Goal: Task Accomplishment & Management: Manage account settings

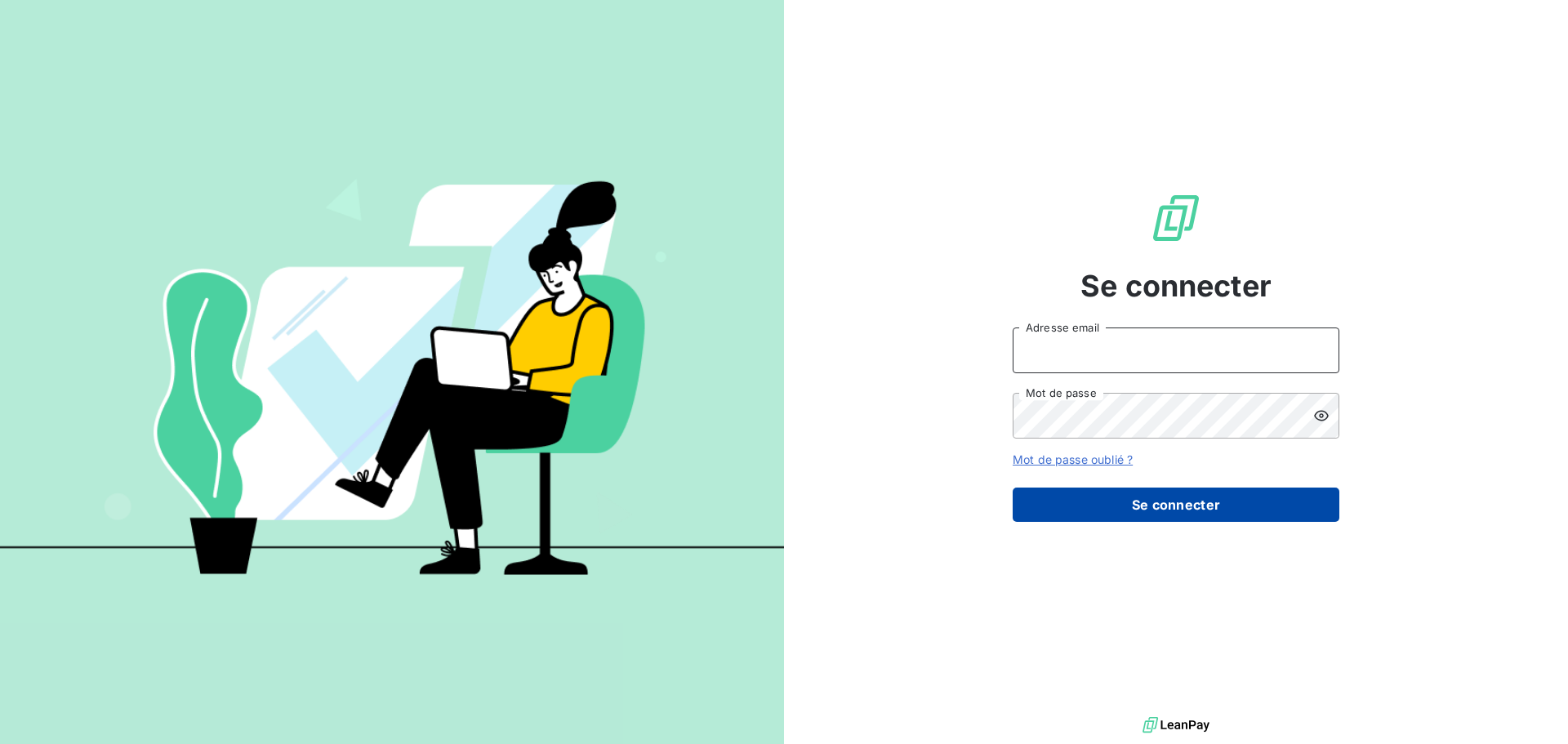
type input "[EMAIL_ADDRESS][DOMAIN_NAME]"
click at [1144, 505] on button "Se connecter" at bounding box center [1176, 505] width 327 height 34
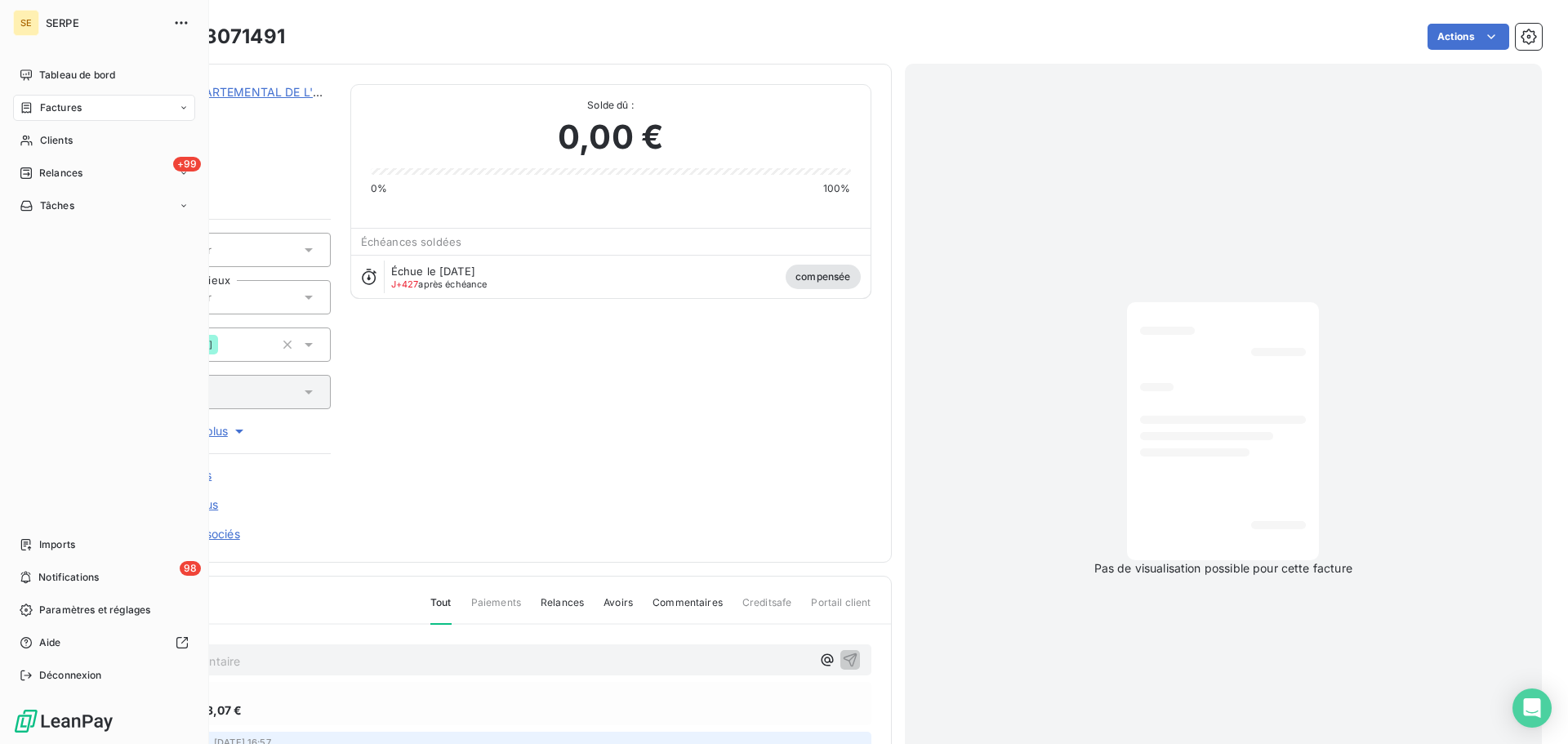
click at [62, 108] on span "Factures" at bounding box center [61, 107] width 42 height 14
click at [90, 141] on div "Factures" at bounding box center [114, 140] width 163 height 26
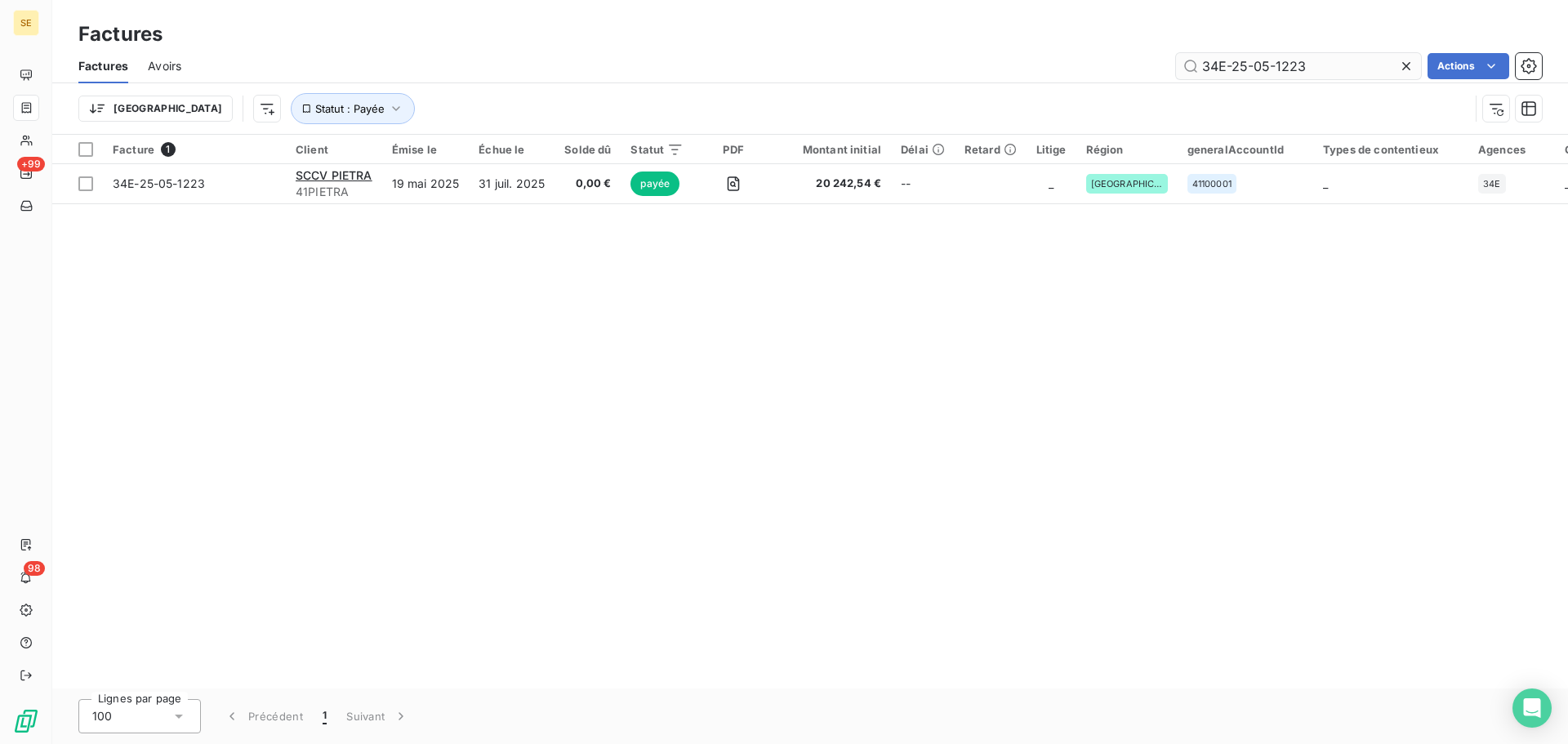
click at [1348, 68] on input "34E-25-05-1223" at bounding box center [1298, 65] width 245 height 26
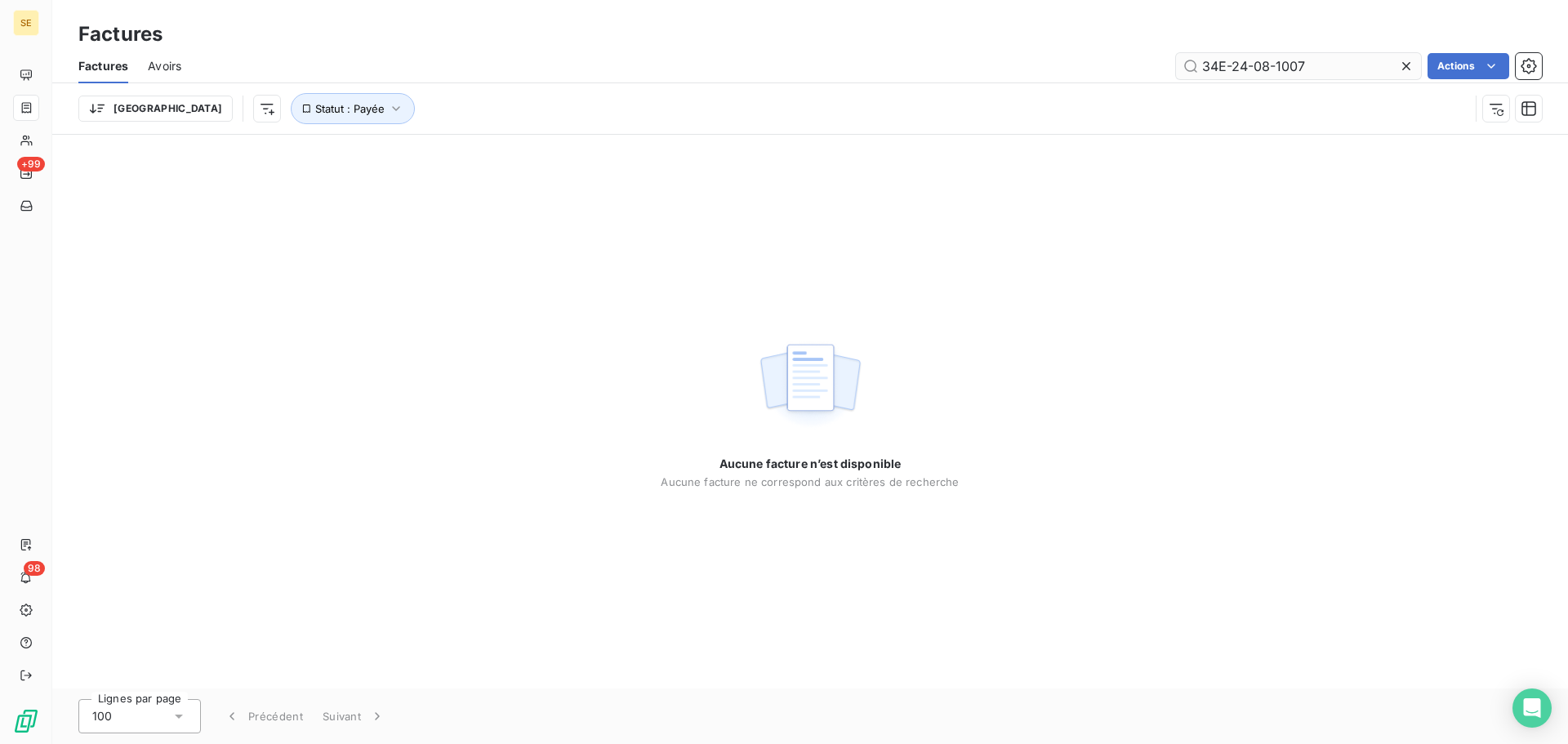
click at [1235, 71] on input "34E-24-08-1007" at bounding box center [1298, 65] width 245 height 26
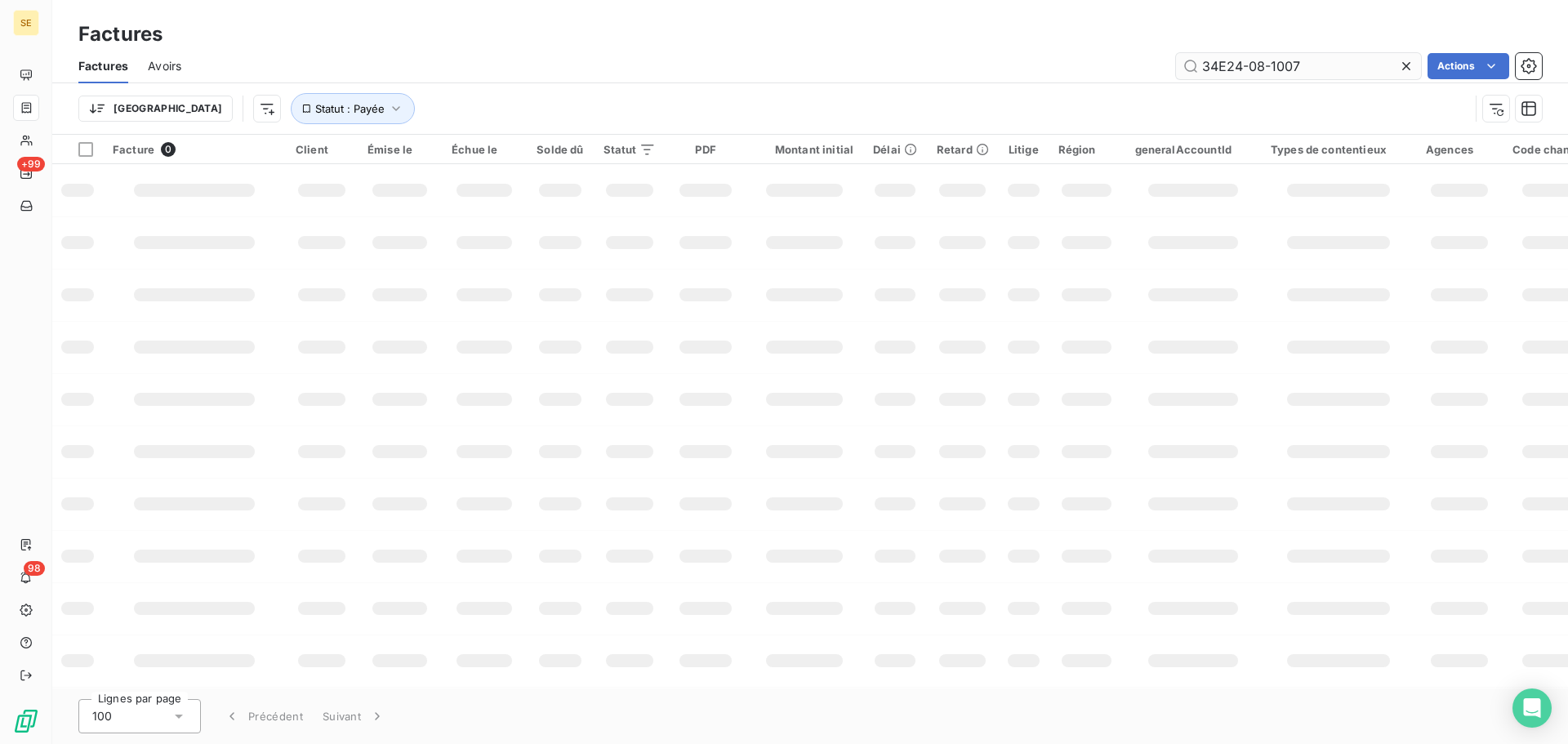
click at [1245, 69] on input "34E24-08-1007" at bounding box center [1298, 65] width 245 height 26
click at [1268, 70] on input "34E2408-1007" at bounding box center [1298, 65] width 245 height 26
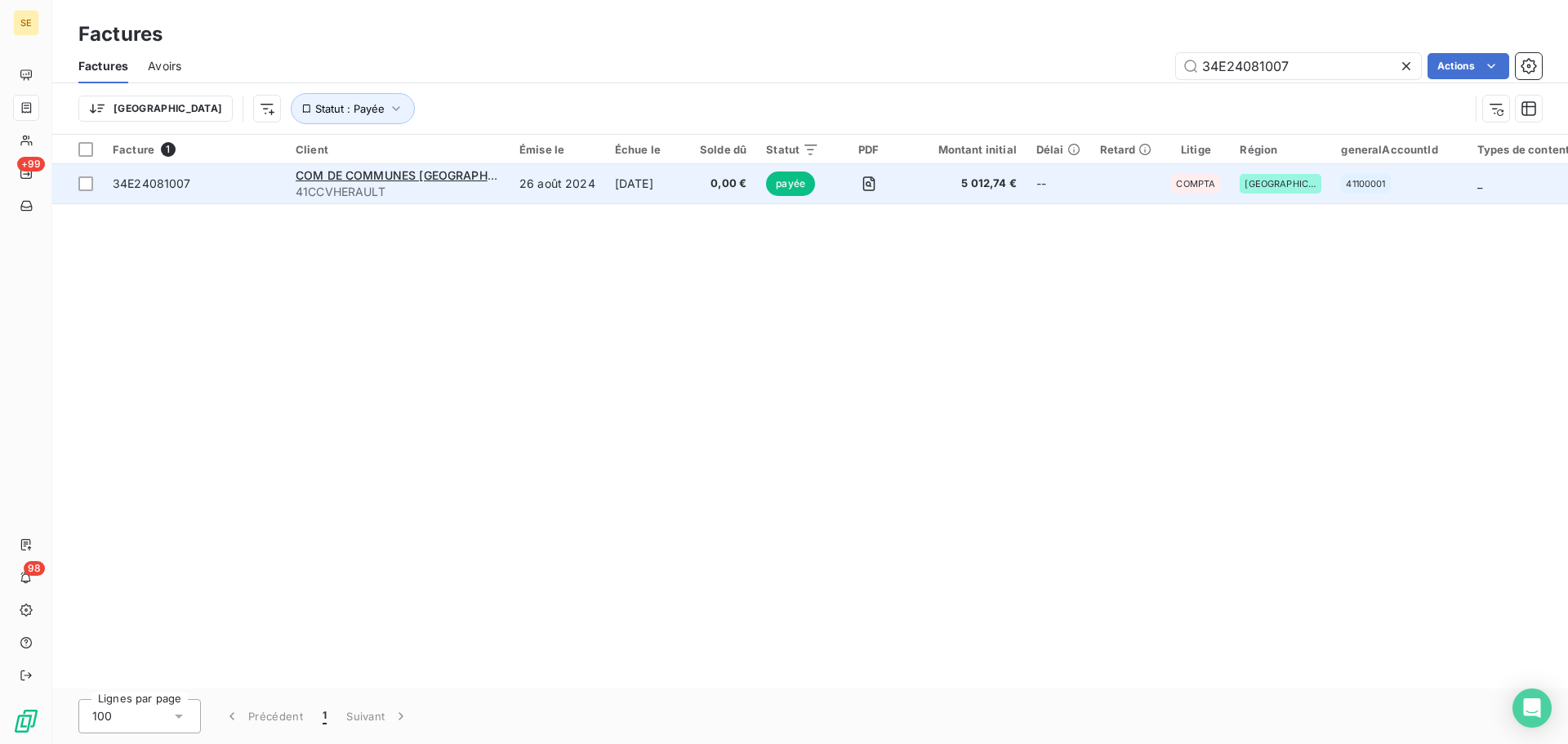
type input "34E24081007"
click at [164, 181] on span "34E24081007" at bounding box center [152, 183] width 79 height 14
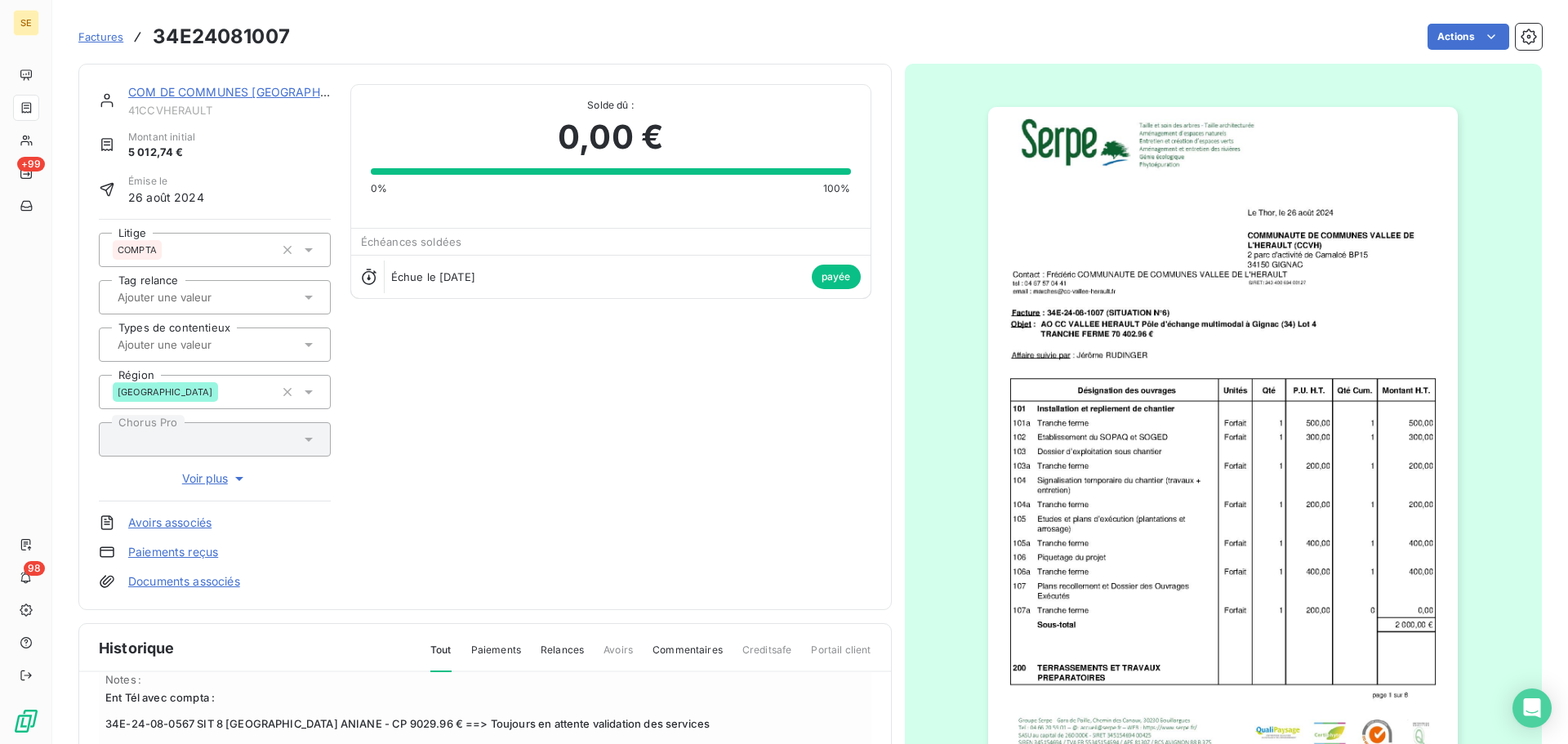
click at [1270, 407] on img "button" at bounding box center [1223, 439] width 470 height 665
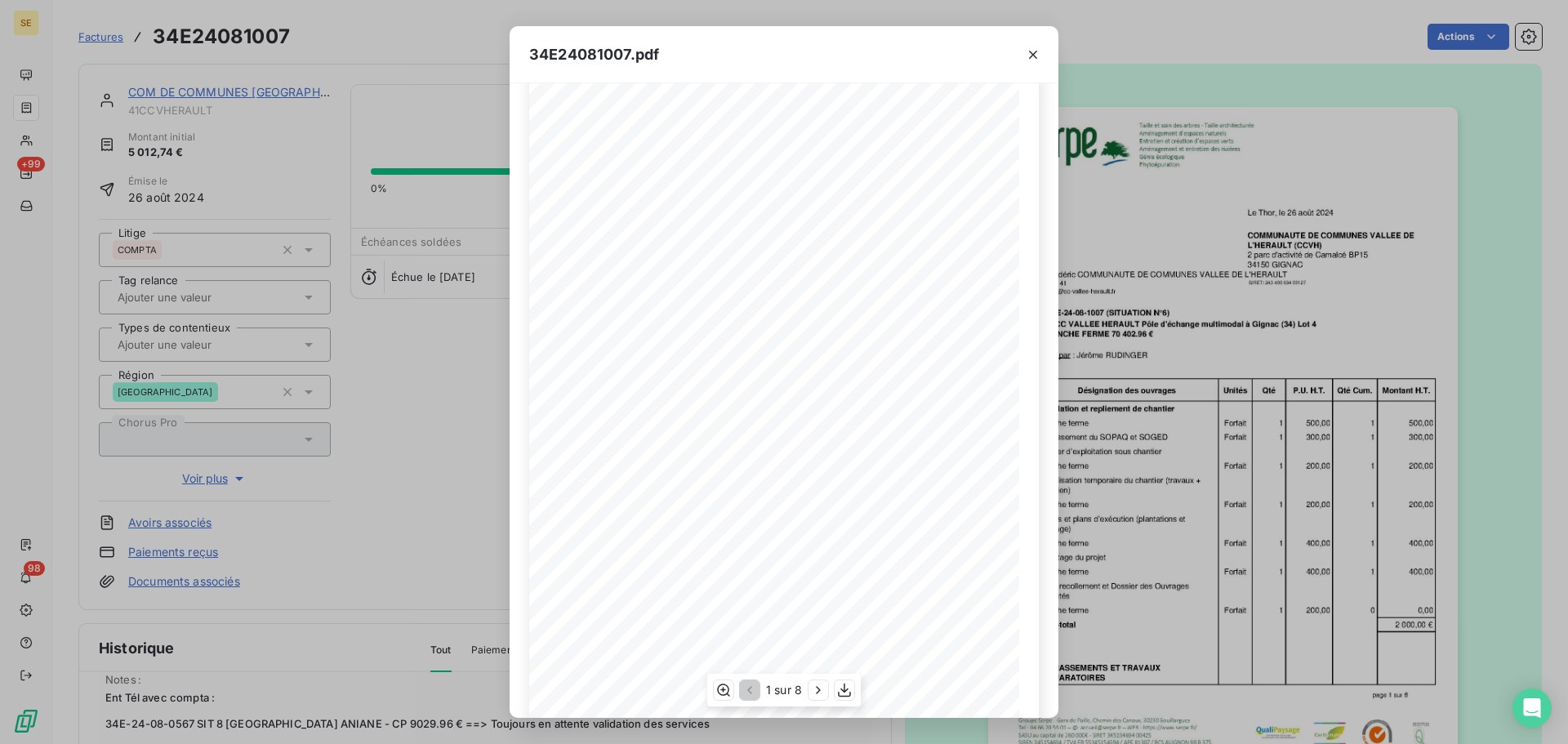
scroll to position [97, 0]
click at [820, 693] on icon "button" at bounding box center [818, 690] width 16 height 16
click at [820, 693] on icon "button" at bounding box center [820, 690] width 16 height 16
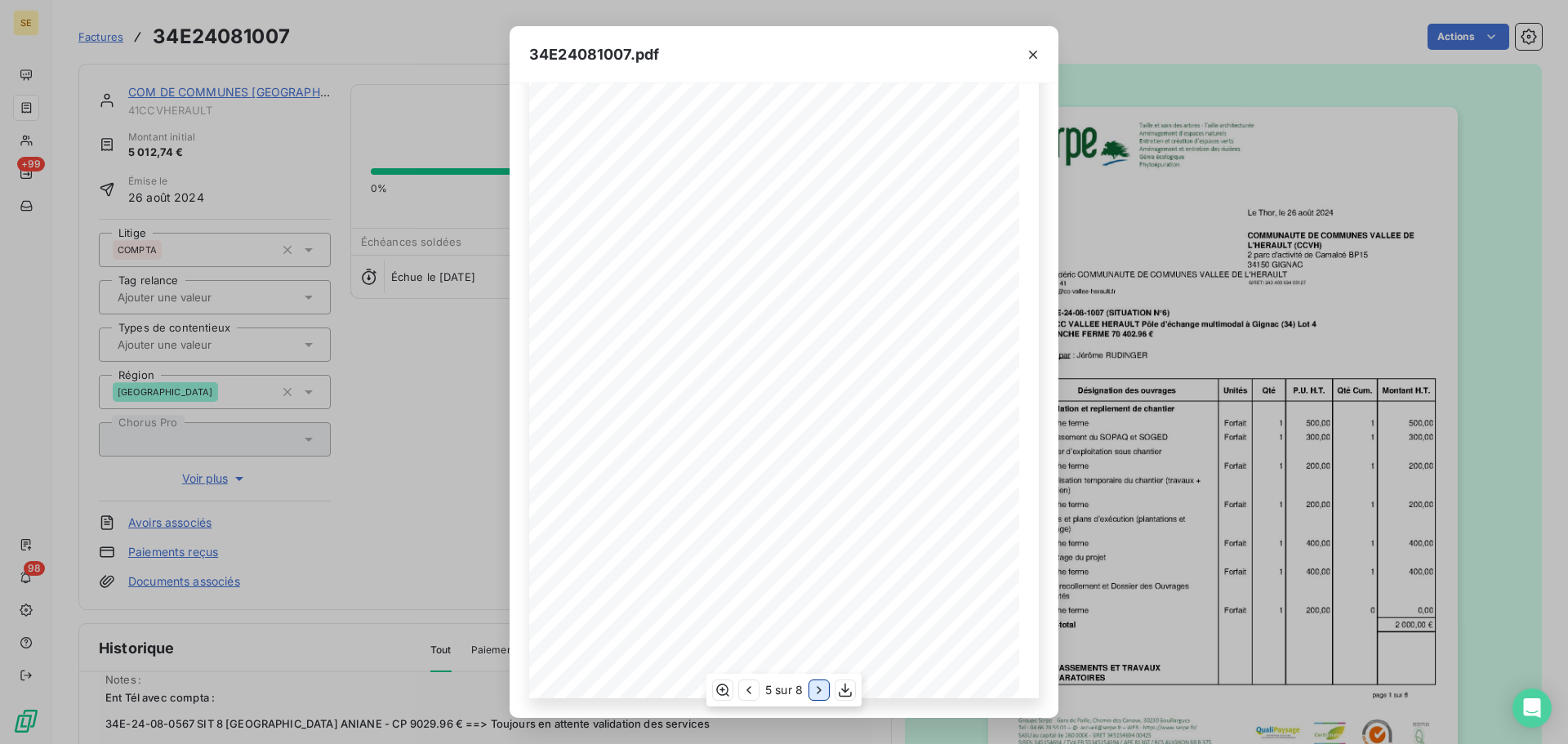
click at [820, 693] on icon "button" at bounding box center [819, 690] width 16 height 16
click at [820, 693] on icon "button" at bounding box center [820, 690] width 16 height 16
click at [820, 693] on icon "button" at bounding box center [819, 690] width 16 height 16
click at [1029, 58] on icon "button" at bounding box center [1033, 54] width 16 height 16
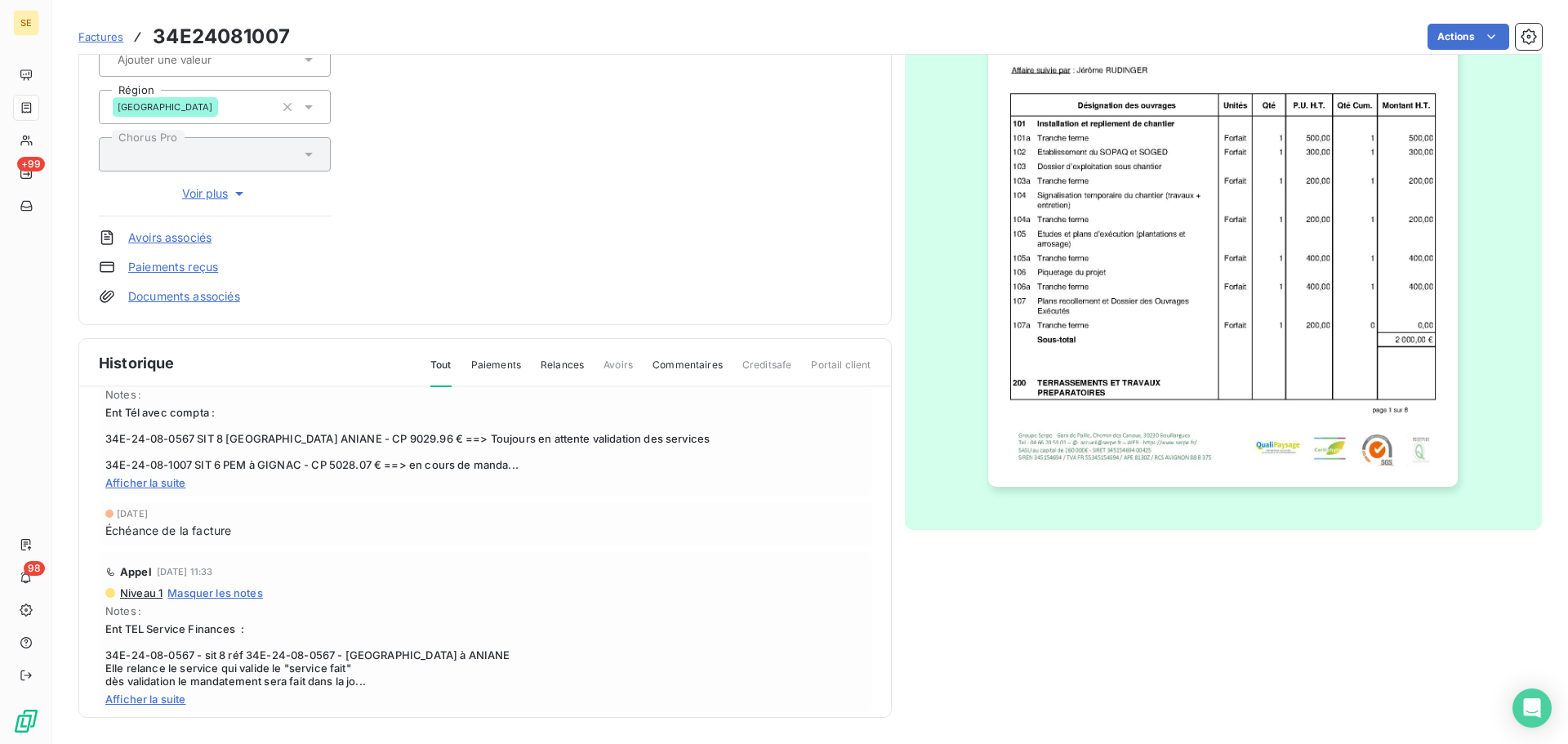
scroll to position [163, 0]
